Goal: Information Seeking & Learning: Learn about a topic

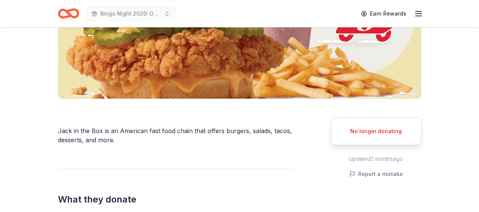
scroll to position [189, 0]
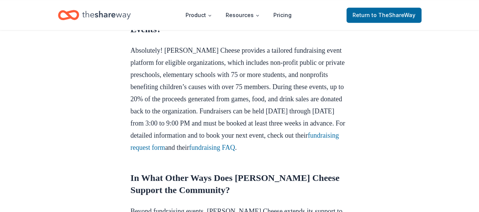
scroll to position [492, 0]
click at [273, 131] on link "fundraising request form" at bounding box center [235, 141] width 208 height 20
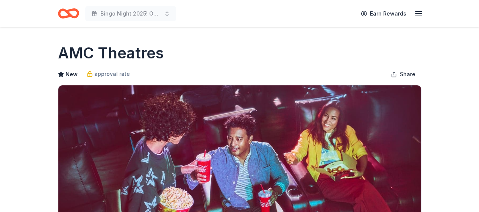
drag, startPoint x: 0, startPoint y: 0, endPoint x: 301, endPoint y: 84, distance: 313.1
click at [301, 84] on div "AMC Theatres New approval rate Share" at bounding box center [240, 136] width 364 height 188
